Goal: Task Accomplishment & Management: Complete application form

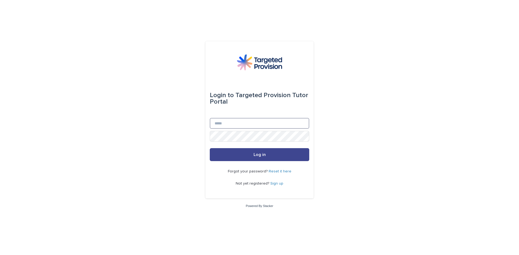
type input "**********"
click at [260, 156] on span "Log in" at bounding box center [259, 155] width 12 height 4
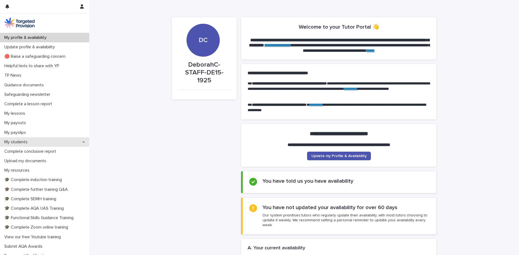
click at [18, 141] on p "My students" at bounding box center [17, 142] width 30 height 5
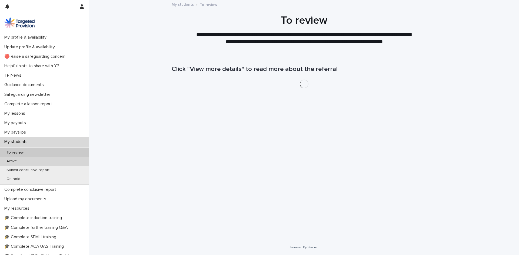
click at [27, 160] on div "Active" at bounding box center [44, 161] width 89 height 9
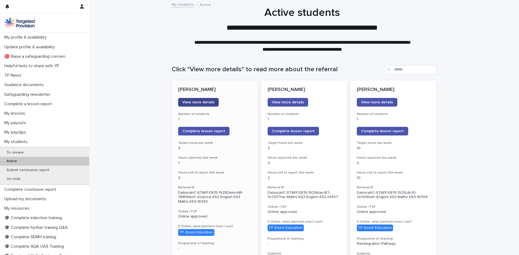
click at [201, 103] on span "View more details" at bounding box center [198, 103] width 32 height 4
click at [373, 102] on span "View more details" at bounding box center [377, 103] width 32 height 4
click at [388, 133] on span "Complete lesson report" at bounding box center [382, 131] width 43 height 4
